Goal: Information Seeking & Learning: Learn about a topic

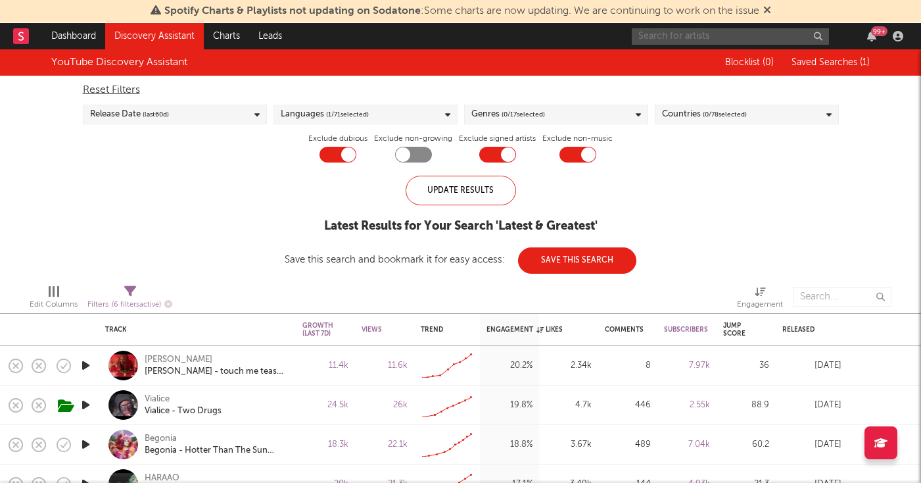
click at [721, 31] on input "text" at bounding box center [730, 36] width 197 height 16
click at [77, 28] on link "Dashboard" at bounding box center [73, 36] width 63 height 26
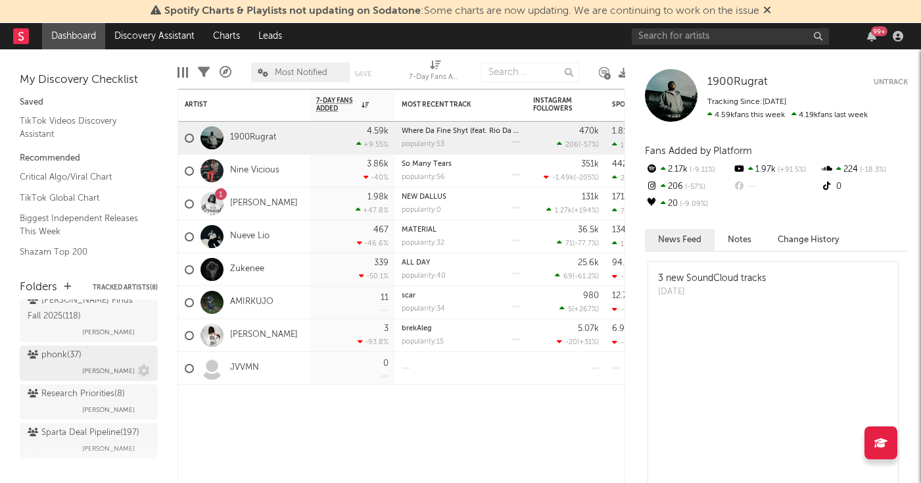
scroll to position [556, 0]
click at [84, 387] on div "Research Priorities ( 8 )" at bounding box center [76, 395] width 97 height 16
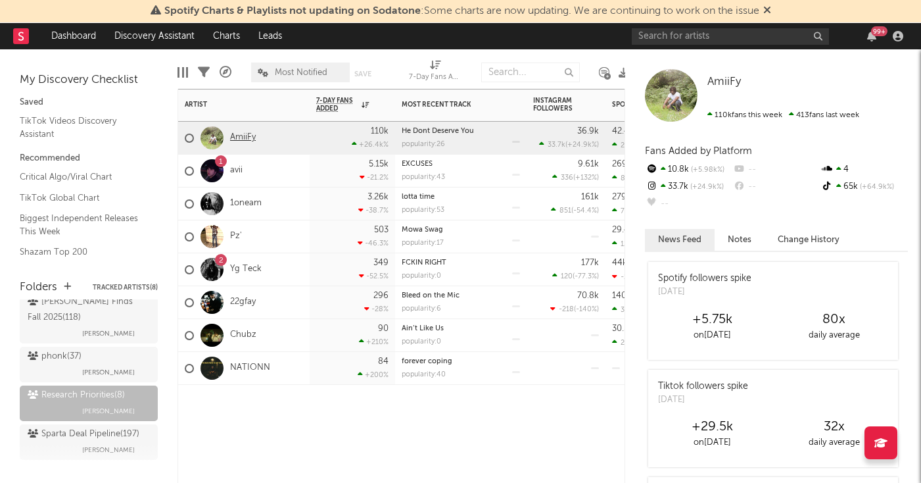
click at [243, 139] on link "AmiiFy" at bounding box center [243, 137] width 26 height 11
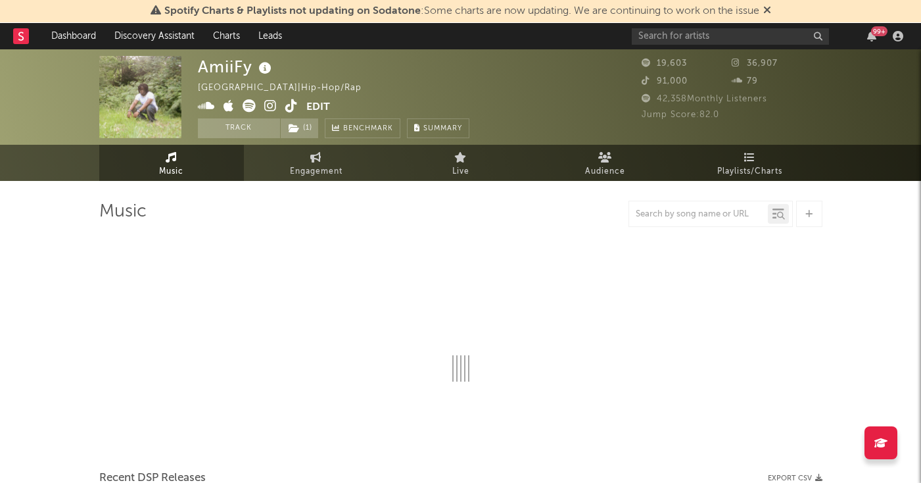
select select "1w"
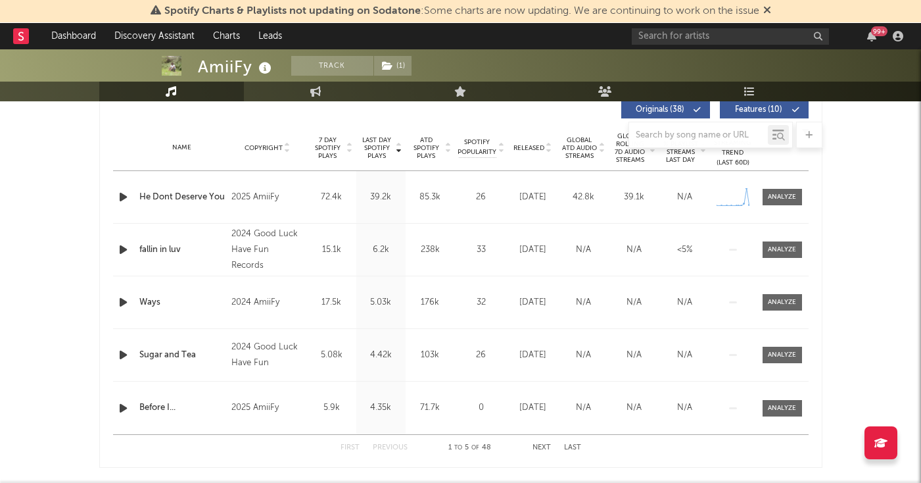
scroll to position [509, 0]
click at [793, 190] on span at bounding box center [782, 197] width 39 height 16
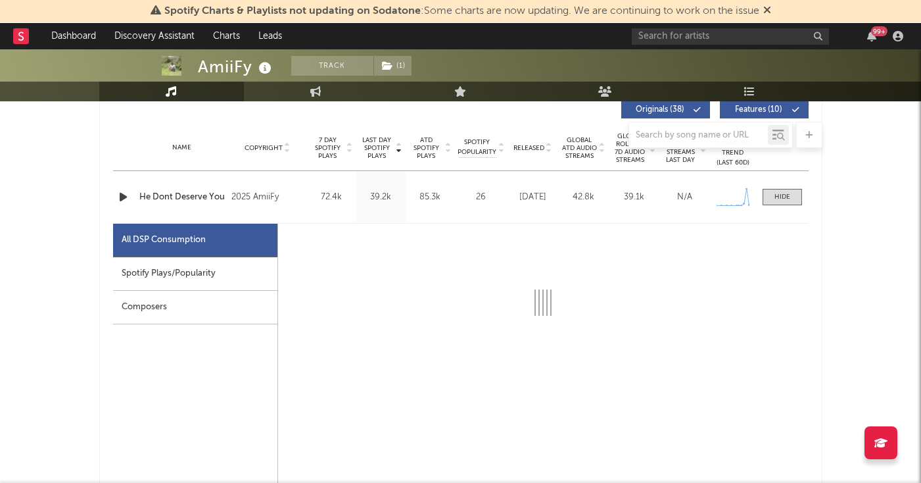
select select "1w"
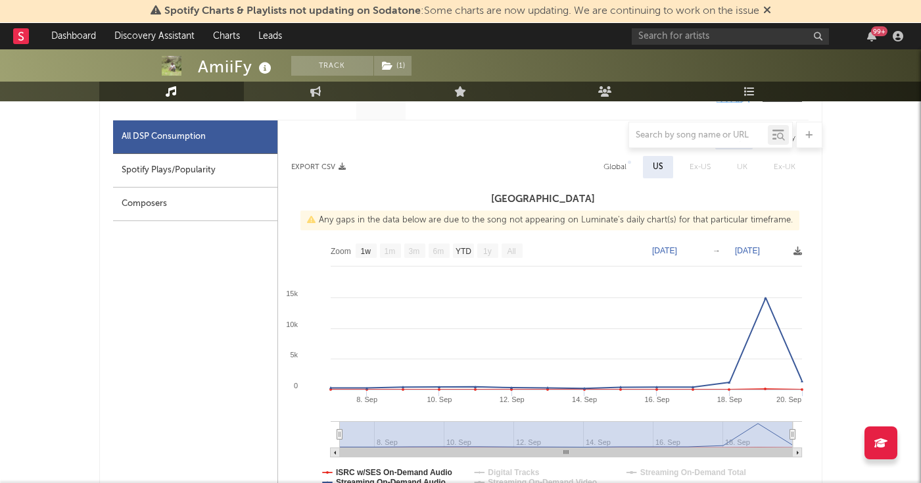
scroll to position [634, 0]
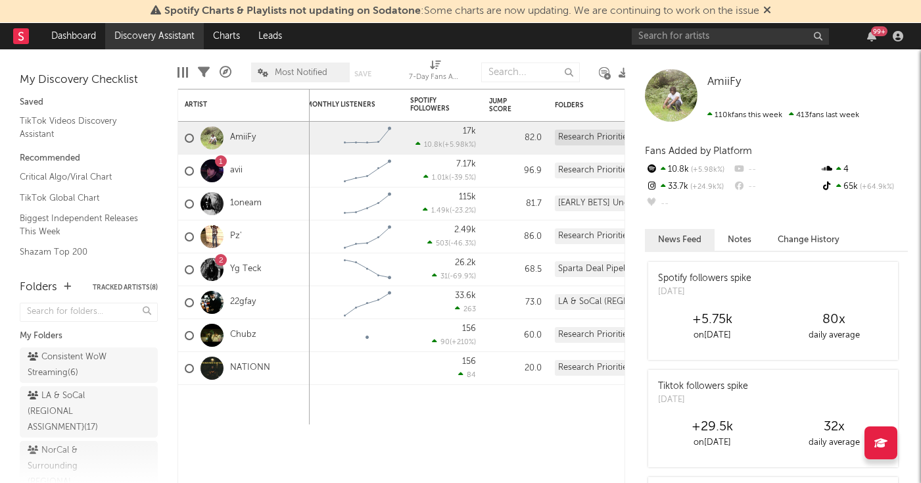
click at [167, 31] on link "Discovery Assistant" at bounding box center [154, 36] width 99 height 26
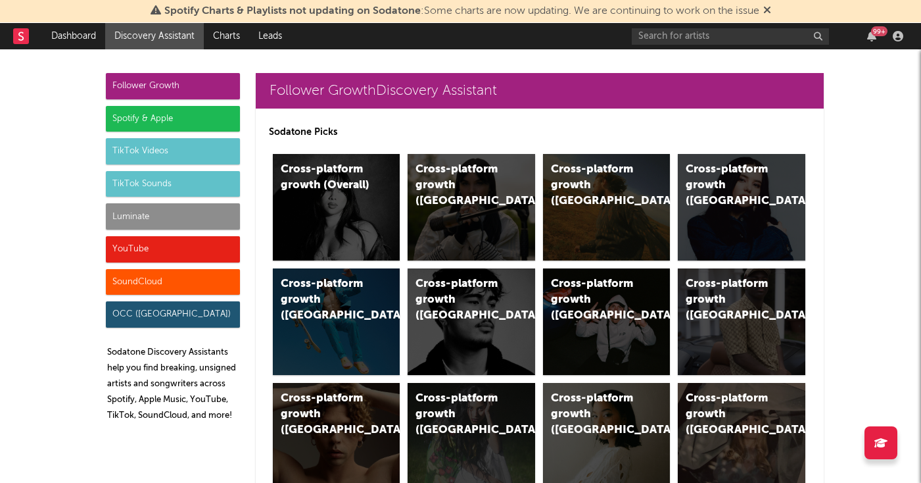
click at [174, 218] on div "Luminate" at bounding box center [173, 216] width 134 height 26
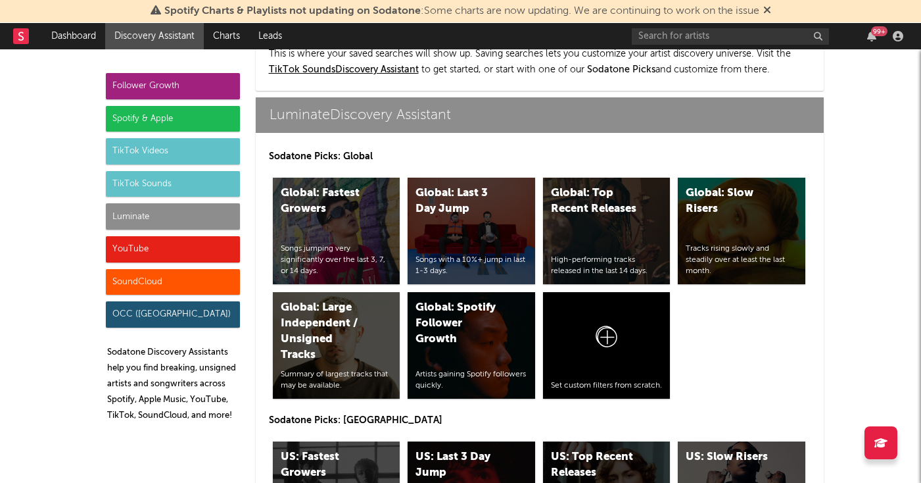
scroll to position [5987, 0]
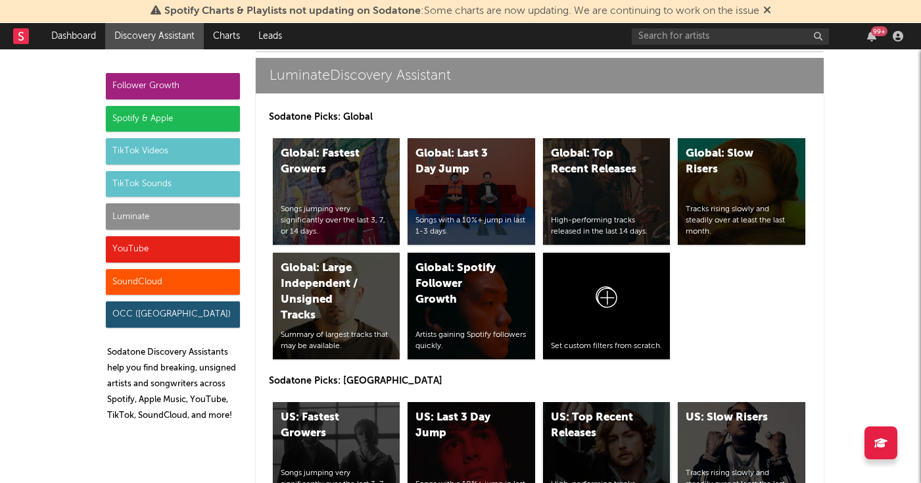
click at [591, 402] on div "US: Top Recent Releases High-performing tracks released in the last 14 days." at bounding box center [607, 455] width 128 height 107
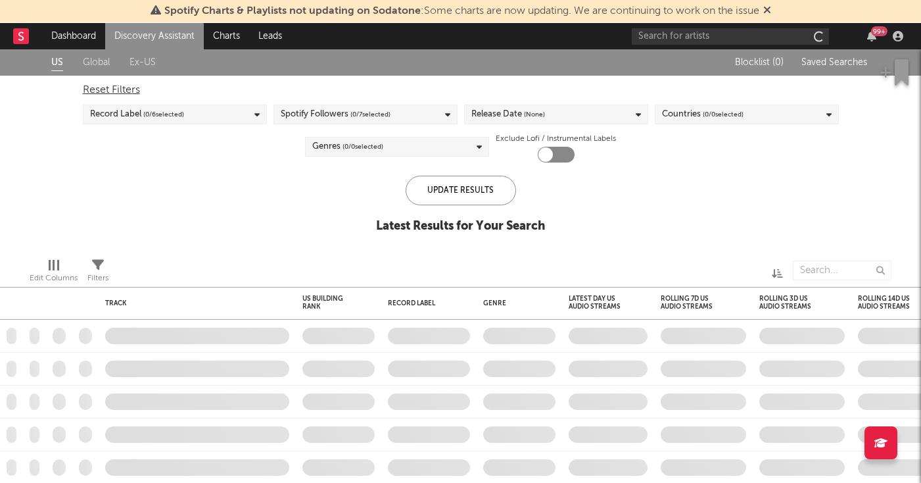
checkbox input "true"
